Goal: Find specific page/section: Find specific page/section

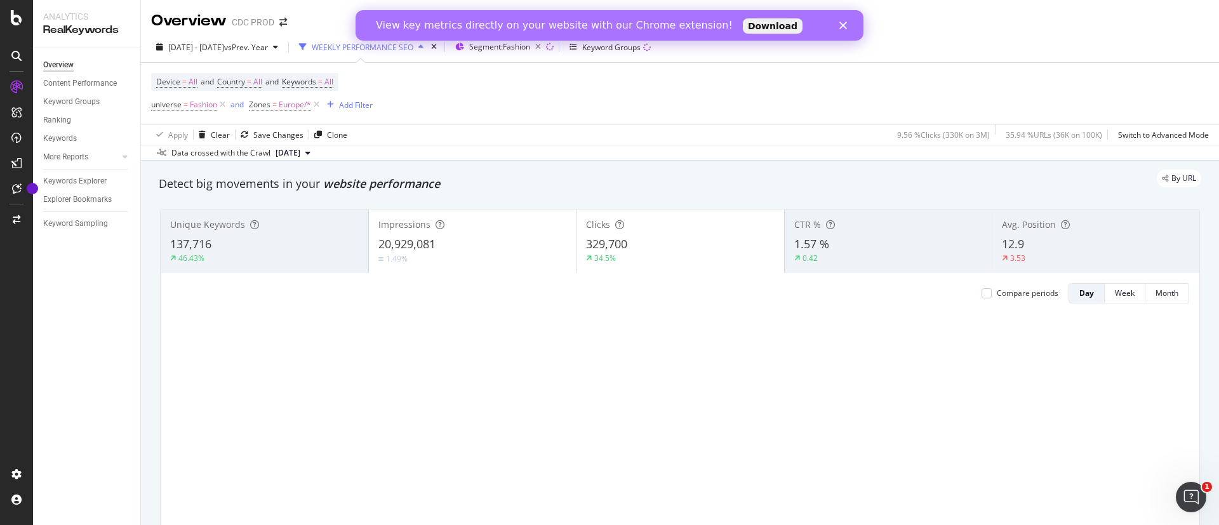
click at [841, 27] on polygon "Fermer" at bounding box center [843, 26] width 8 height 8
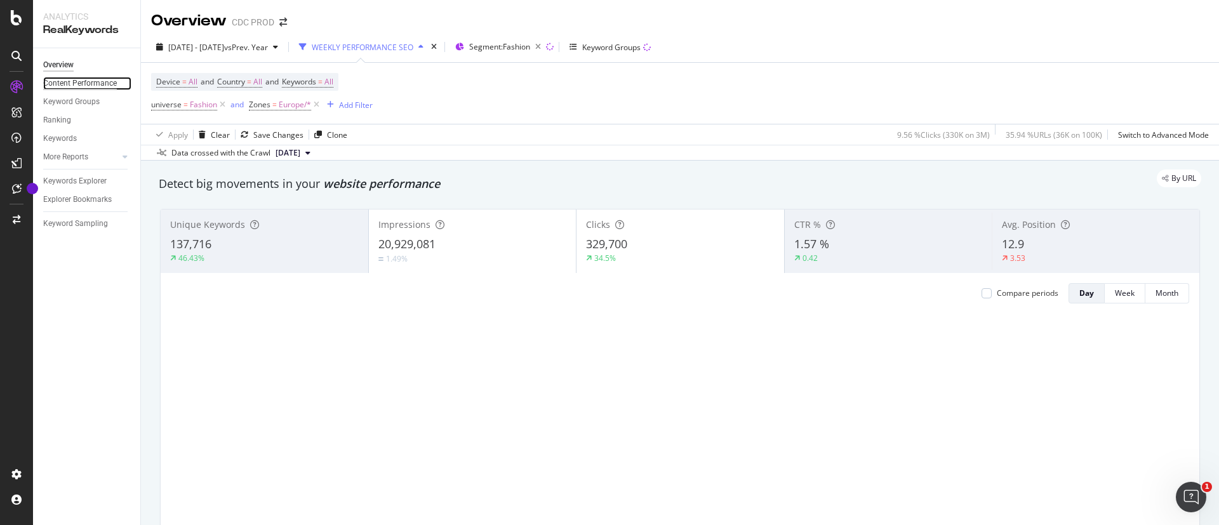
click at [88, 85] on div "Content Performance" at bounding box center [80, 83] width 74 height 13
